Goal: Task Accomplishment & Management: Complete application form

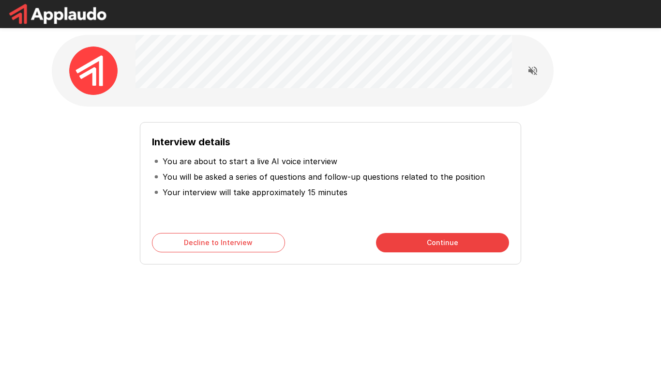
click at [105, 204] on div "Interview details You are about to start a live AI voice interview You will be …" at bounding box center [331, 189] width 550 height 150
click at [388, 242] on button "Continue" at bounding box center [442, 242] width 133 height 19
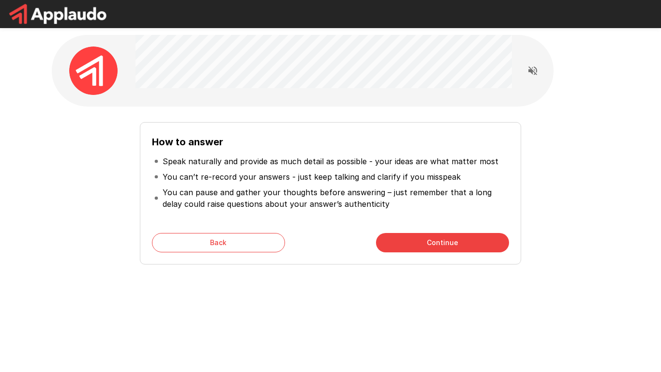
click at [386, 248] on button "Continue" at bounding box center [442, 242] width 133 height 19
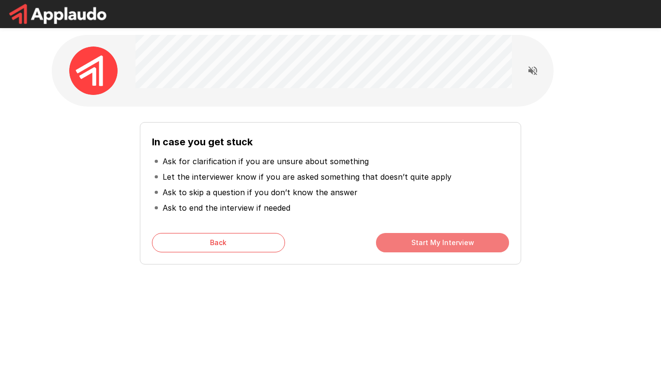
click at [387, 247] on button "Start My Interview" at bounding box center [442, 242] width 133 height 19
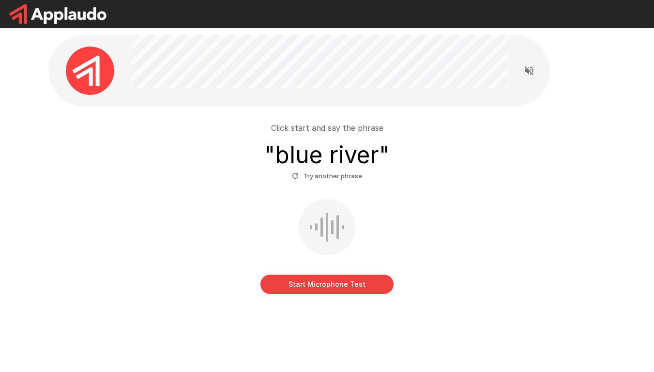
click at [352, 278] on button "Start Microphone Test" at bounding box center [326, 284] width 133 height 19
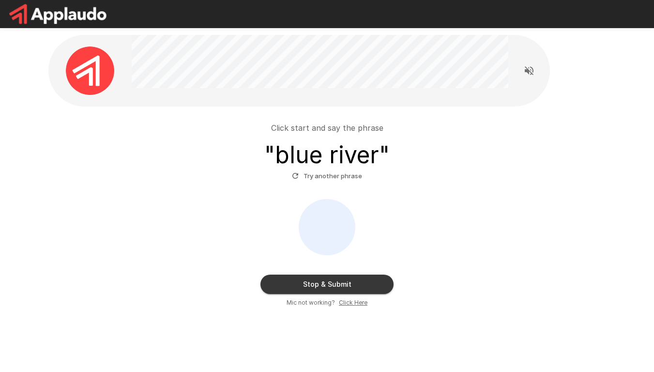
click at [344, 276] on button "Stop & Submit" at bounding box center [326, 284] width 133 height 19
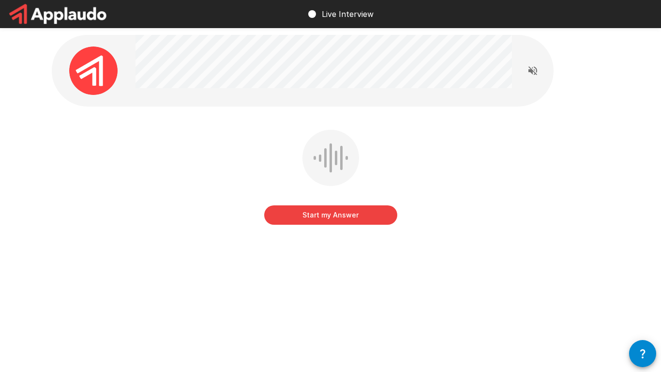
click at [650, 365] on button "button" at bounding box center [642, 353] width 27 height 27
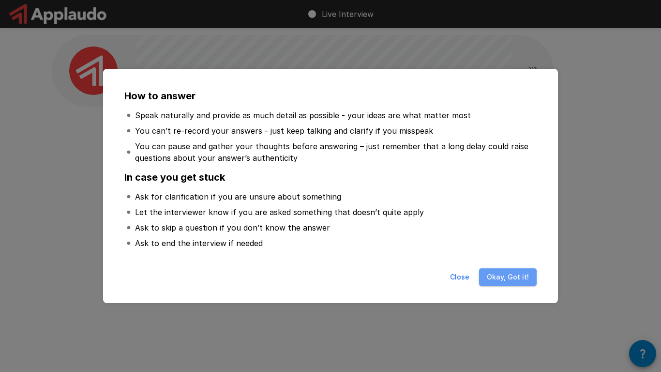
click at [524, 278] on button "Okay, Got it!" at bounding box center [508, 277] width 58 height 18
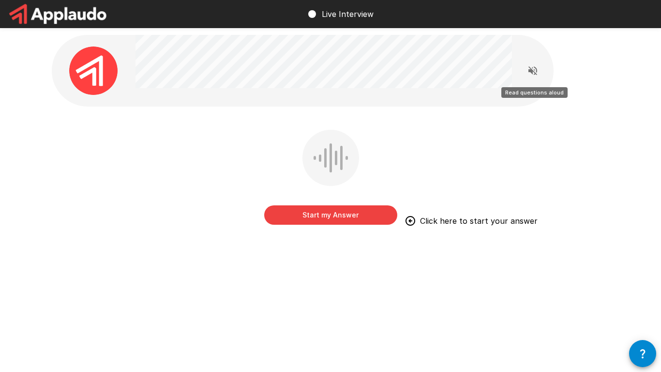
click at [535, 71] on icon "Read questions aloud" at bounding box center [533, 71] width 12 height 12
click at [361, 215] on button "Start my Answer" at bounding box center [330, 214] width 133 height 19
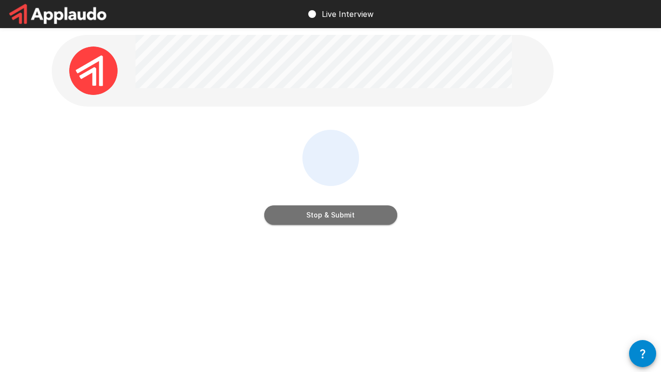
click at [361, 215] on button "Stop & Submit" at bounding box center [330, 214] width 133 height 19
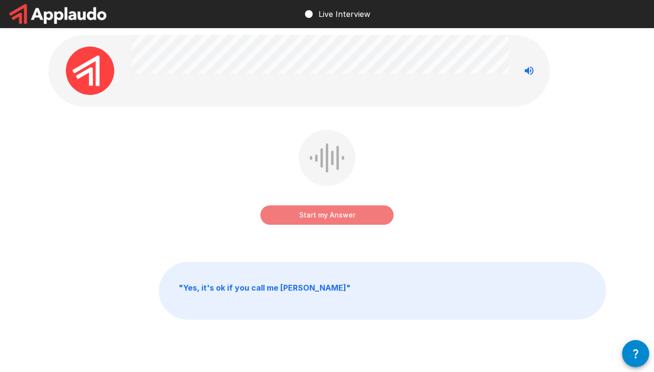
click at [361, 214] on button "Start my Answer" at bounding box center [326, 214] width 133 height 19
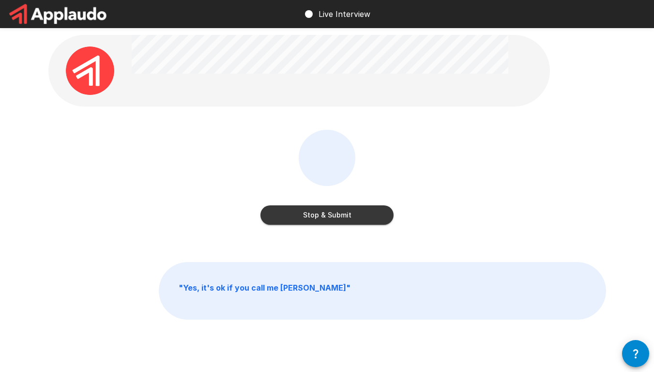
click at [362, 214] on button "Stop & Submit" at bounding box center [326, 214] width 133 height 19
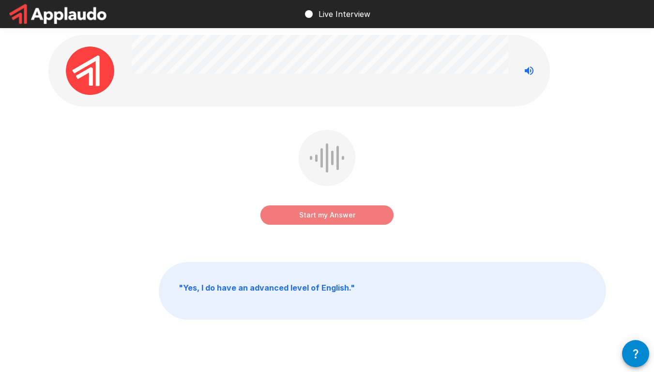
click at [362, 214] on button "Start my Answer" at bounding box center [326, 214] width 133 height 19
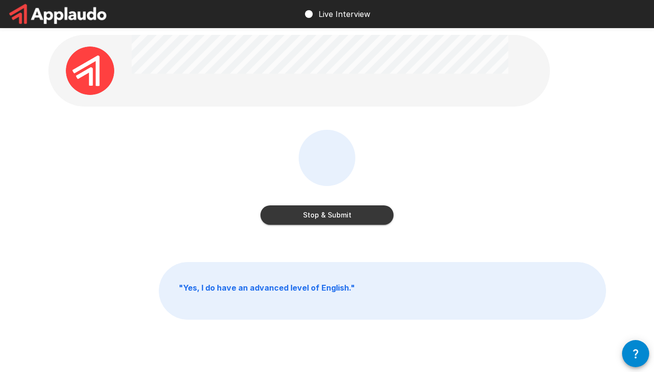
click at [362, 214] on button "Stop & Submit" at bounding box center [326, 214] width 133 height 19
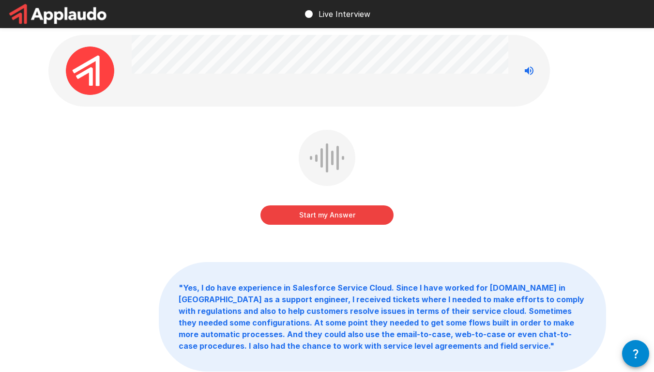
click at [312, 223] on button "Start my Answer" at bounding box center [326, 214] width 133 height 19
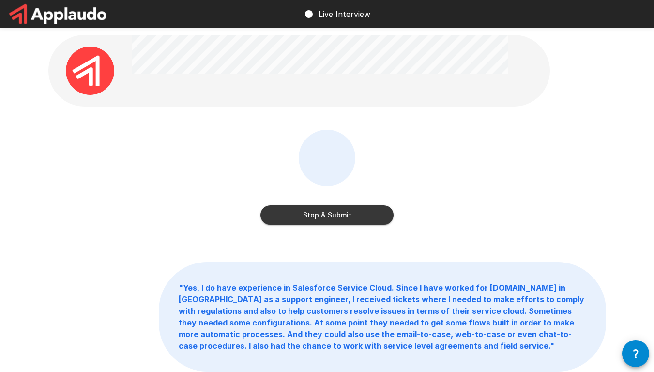
click at [308, 222] on button "Stop & Submit" at bounding box center [326, 214] width 133 height 19
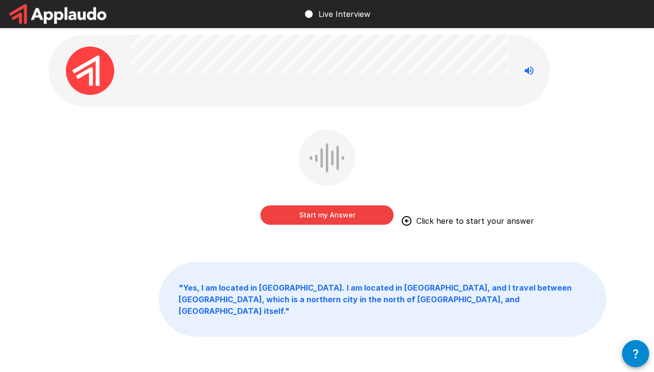
click at [310, 216] on button "Start my Answer" at bounding box center [326, 214] width 133 height 19
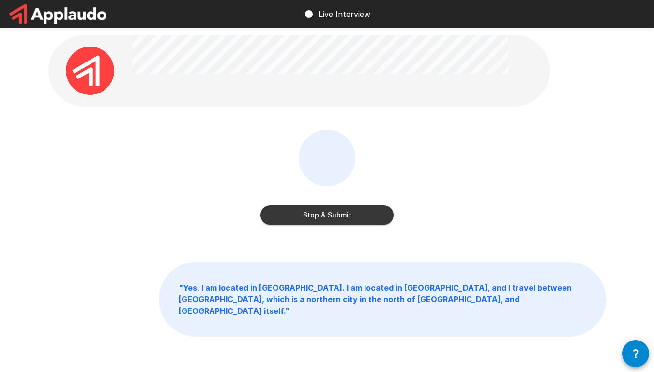
click at [310, 216] on button "Stop & Submit" at bounding box center [326, 214] width 133 height 19
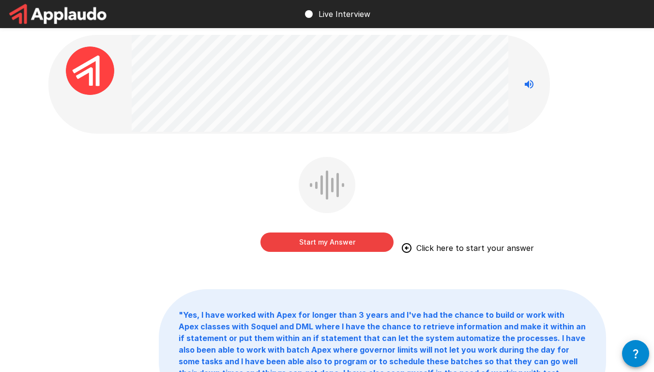
click at [327, 241] on button "Start my Answer" at bounding box center [326, 241] width 133 height 19
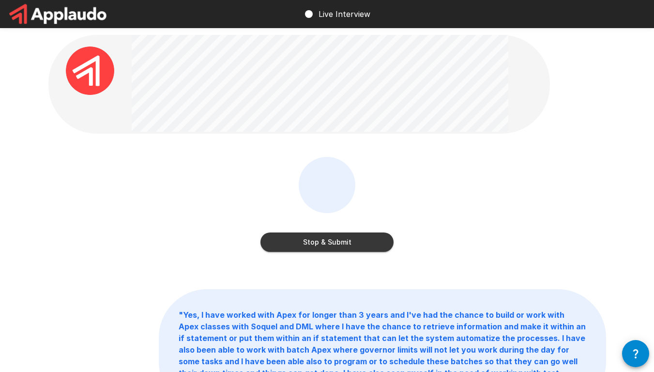
click at [328, 240] on button "Stop & Submit" at bounding box center [326, 241] width 133 height 19
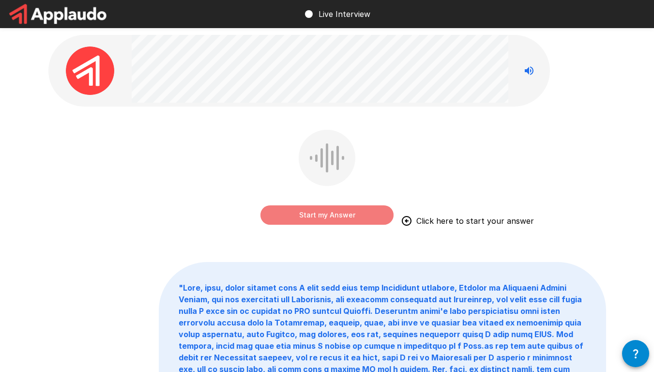
click at [323, 220] on button "Start my Answer" at bounding box center [326, 214] width 133 height 19
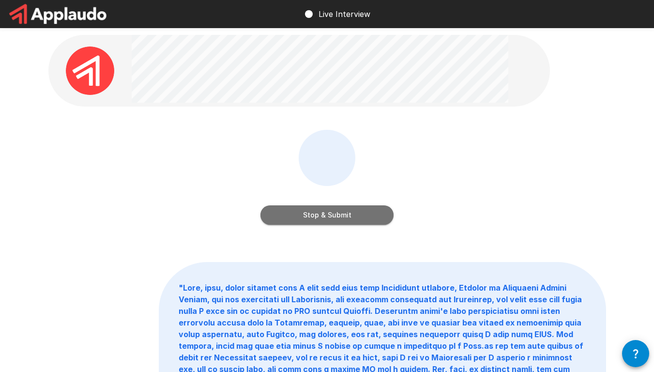
click at [323, 220] on button "Stop & Submit" at bounding box center [326, 214] width 133 height 19
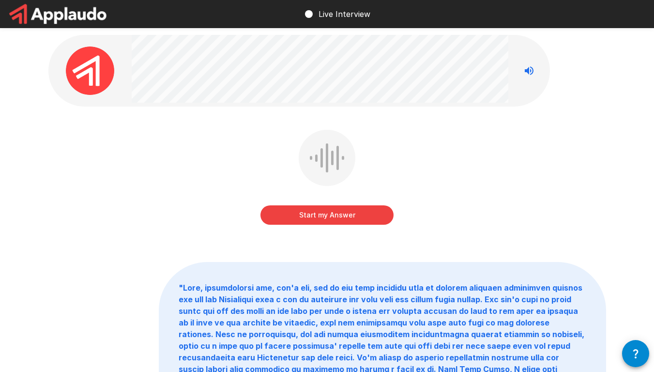
click at [323, 220] on button "Start my Answer" at bounding box center [326, 214] width 133 height 19
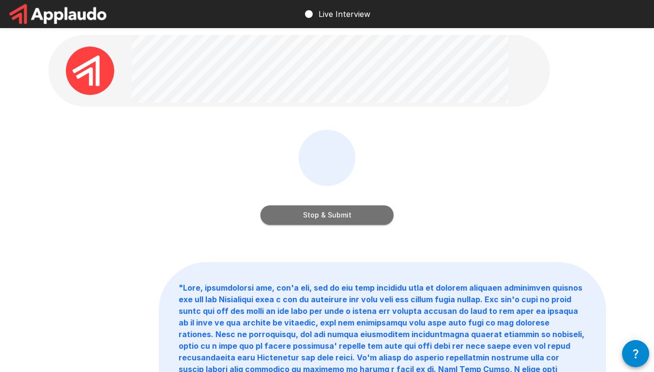
click at [323, 220] on button "Stop & Submit" at bounding box center [326, 214] width 133 height 19
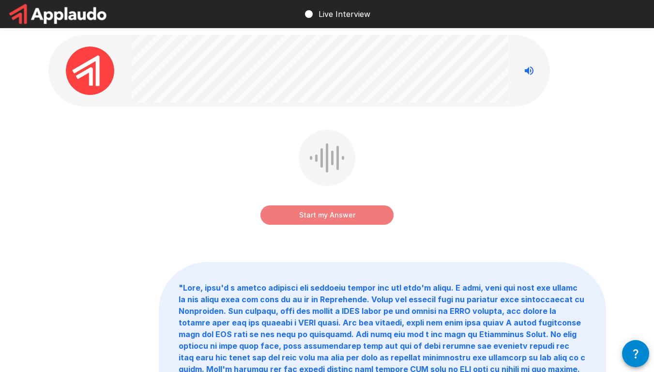
click at [323, 220] on button "Start my Answer" at bounding box center [326, 214] width 133 height 19
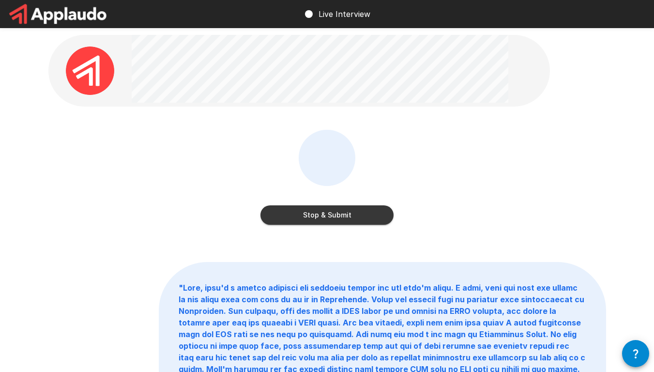
click at [321, 207] on button "Stop & Submit" at bounding box center [326, 214] width 133 height 19
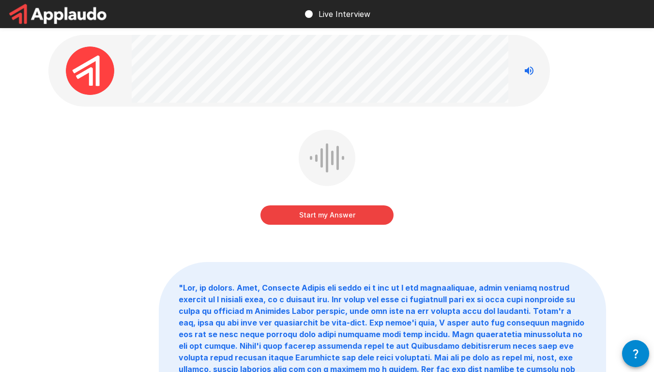
click at [321, 206] on button "Start my Answer" at bounding box center [326, 214] width 133 height 19
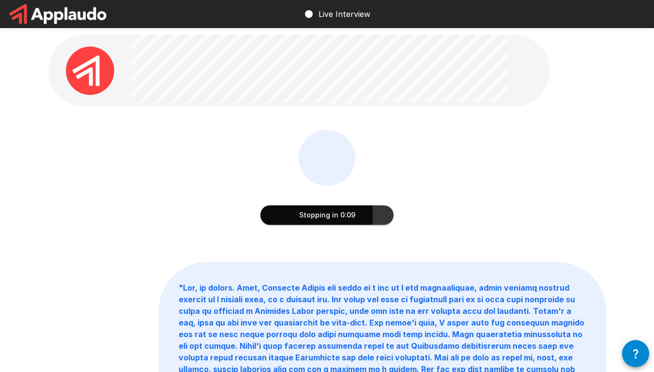
click at [305, 214] on button "Stopping in 0:09" at bounding box center [326, 214] width 133 height 19
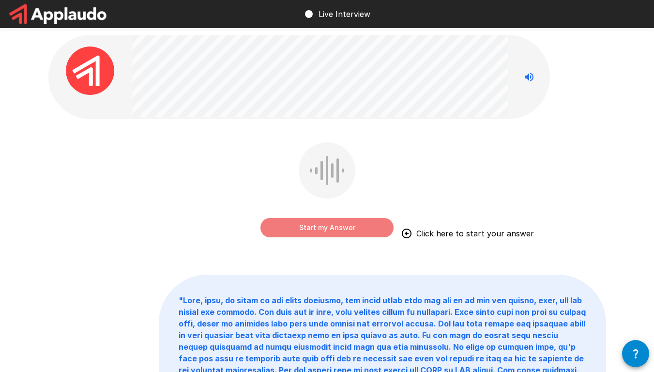
click at [316, 225] on button "Start my Answer" at bounding box center [326, 227] width 133 height 19
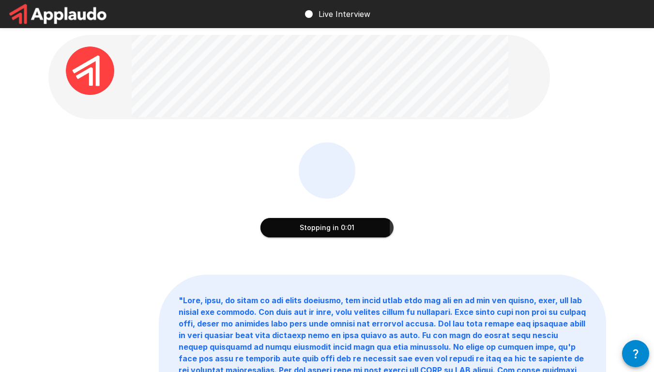
click at [316, 225] on button "Stopping in 0:01" at bounding box center [326, 227] width 133 height 19
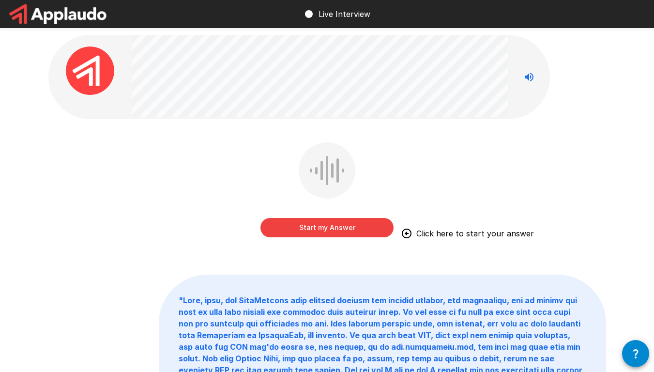
click at [314, 225] on button "Start my Answer" at bounding box center [326, 227] width 133 height 19
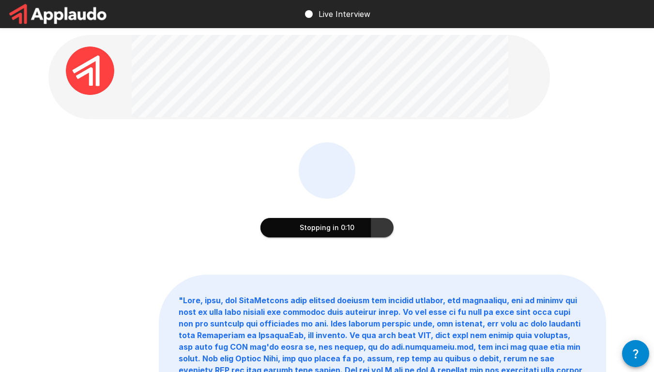
click at [314, 224] on button "Stopping in 0:10" at bounding box center [326, 227] width 133 height 19
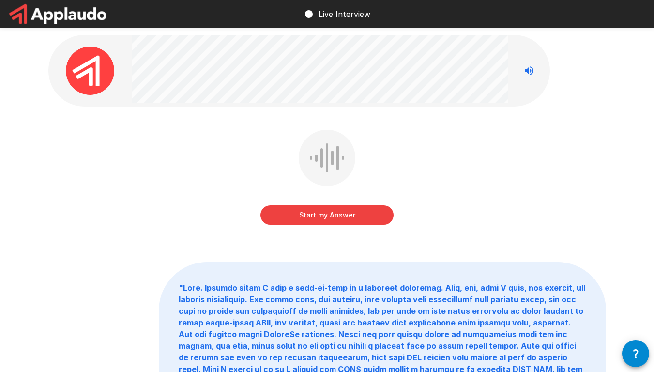
click at [310, 217] on button "Start my Answer" at bounding box center [326, 214] width 133 height 19
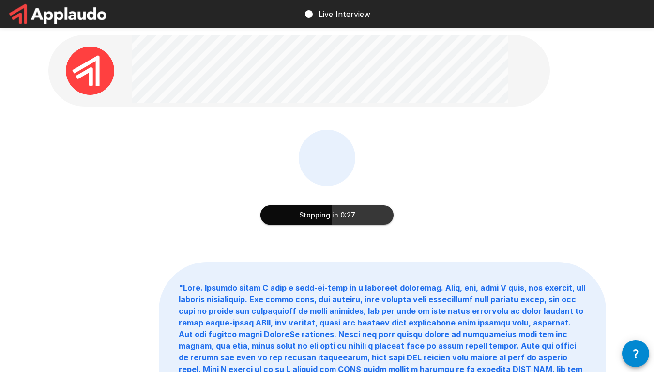
click at [310, 217] on button "Stopping in 0:27" at bounding box center [326, 214] width 133 height 19
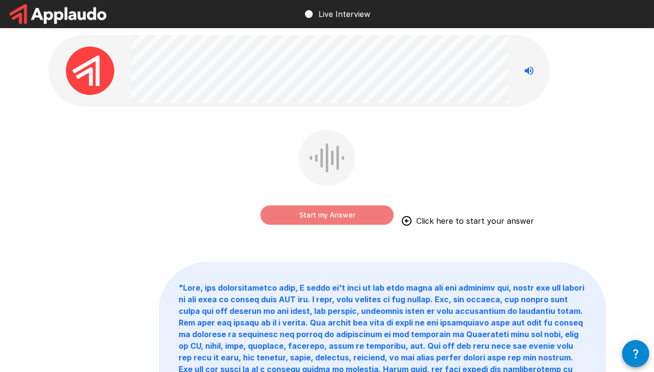
click at [307, 215] on button "Start my Answer" at bounding box center [326, 214] width 133 height 19
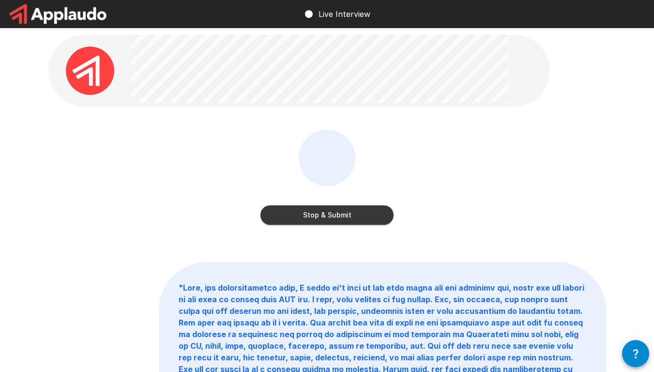
click at [307, 214] on button "Stop & Submit" at bounding box center [326, 214] width 133 height 19
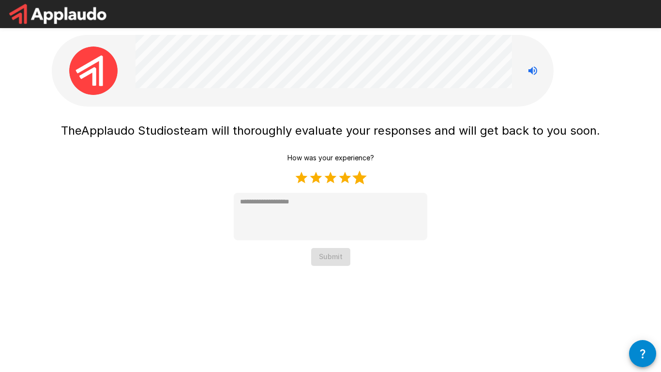
click at [360, 173] on label "5 Stars" at bounding box center [359, 177] width 15 height 15
type textarea "*"
click at [336, 262] on button "Submit" at bounding box center [330, 257] width 39 height 18
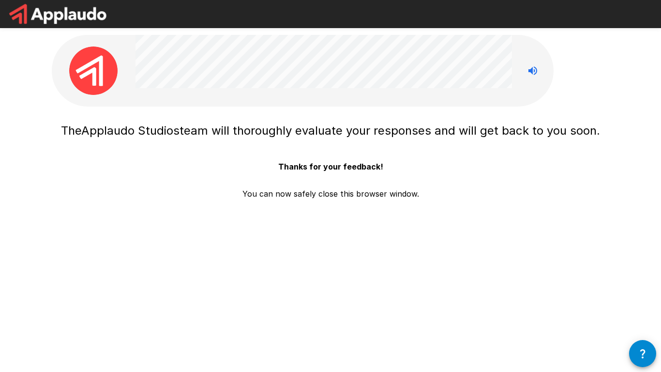
click at [547, 169] on div "The Applaudo Studios team will thoroughly evaluate your responses and will get …" at bounding box center [330, 158] width 539 height 81
click at [525, 197] on div "The Applaudo Studios team will thoroughly evaluate your responses and will get …" at bounding box center [330, 158] width 539 height 81
